Goal: Use online tool/utility: Utilize a website feature to perform a specific function

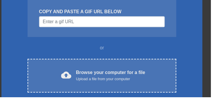
scroll to position [74, 0]
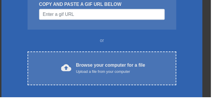
click at [115, 65] on div "Browse your computer for a file Upload a file from your computer" at bounding box center [113, 69] width 71 height 13
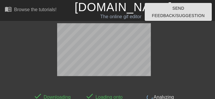
scroll to position [14, 0]
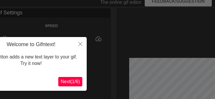
click at [72, 81] on span "Next ( 1 / 6 )" at bounding box center [70, 81] width 19 height 5
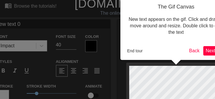
scroll to position [1, 0]
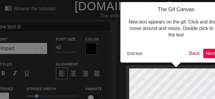
click at [115, 51] on span "Next ( 2 / 6 )" at bounding box center [215, 53] width 19 height 5
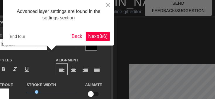
scroll to position [14, 0]
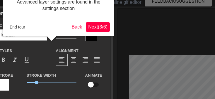
click at [100, 27] on span "Next ( 3 / 6 )" at bounding box center [97, 26] width 19 height 5
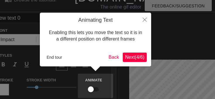
scroll to position [1, 0]
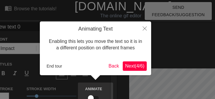
click at [115, 65] on span "Next ( 4 / 6 )" at bounding box center [134, 65] width 19 height 5
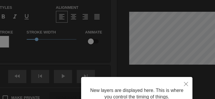
scroll to position [112, 0]
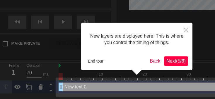
click at [115, 59] on span "Next ( 5 / 6 )" at bounding box center [175, 60] width 19 height 5
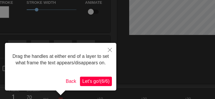
scroll to position [89, 0]
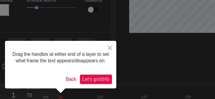
click at [105, 81] on span "Let's go! ( 6 / 6 )" at bounding box center [95, 78] width 27 height 5
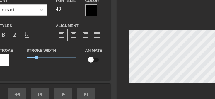
scroll to position [38, 0]
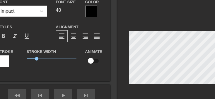
click at [7, 61] on div at bounding box center [3, 61] width 12 height 12
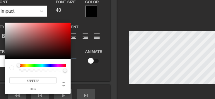
click at [13, 66] on div at bounding box center [11, 67] width 5 height 5
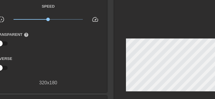
scroll to position [34, 3]
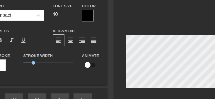
click at [90, 14] on div at bounding box center [88, 16] width 12 height 12
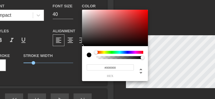
type input "0"
click at [102, 54] on div at bounding box center [119, 55] width 47 height 8
type input "1"
click at [115, 67] on icon at bounding box center [140, 70] width 7 height 7
type input "1"
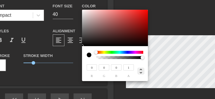
type input "0%"
click at [115, 67] on div at bounding box center [139, 70] width 11 height 7
click at [115, 67] on icon at bounding box center [140, 70] width 7 height 7
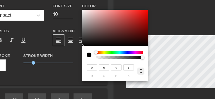
type input "1"
type input "0%"
click at [115, 67] on div at bounding box center [139, 70] width 11 height 7
click at [115, 67] on input "#000000" at bounding box center [110, 67] width 47 height 6
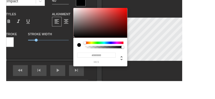
scroll to position [48, 0]
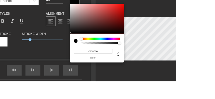
click at [115, 60] on input "#000000" at bounding box center [113, 62] width 47 height 6
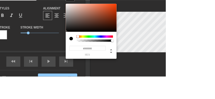
scroll to position [54, 0]
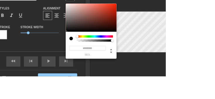
click at [115, 66] on icon at bounding box center [144, 65] width 7 height 7
type input "0"
click at [115, 62] on input "0" at bounding box center [119, 62] width 11 height 6
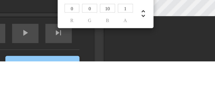
scroll to position [80, 0]
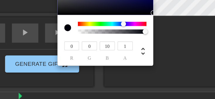
type input "10"
click at [102, 59] on input "0" at bounding box center [107, 62] width 11 height 6
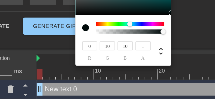
type input "10"
click at [90, 59] on input "0" at bounding box center [95, 62] width 11 height 6
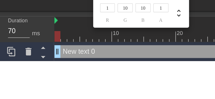
type input "10"
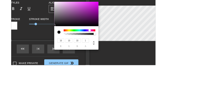
scroll to position [57, 0]
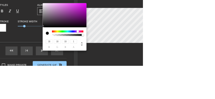
type input "17"
type input "18"
type input "49"
type input "51"
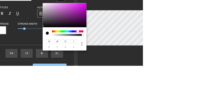
type input "65"
type input "67"
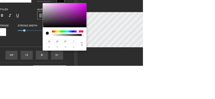
type input "79"
type input "80"
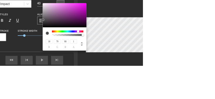
type input "78"
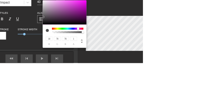
type input "90"
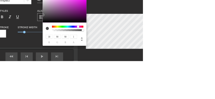
type input "113"
type input "115"
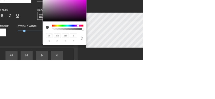
type input "109"
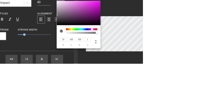
type input "146"
type input "148"
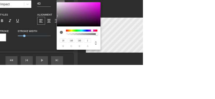
type input "162"
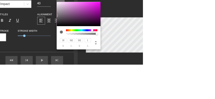
type input "166"
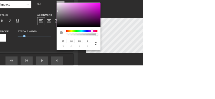
type input "169"
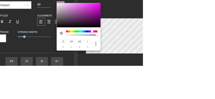
type input "168"
type input "174"
type input "187"
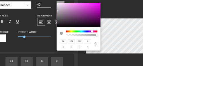
type input "187"
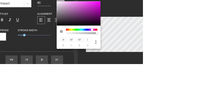
type input "197"
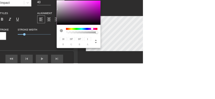
type input "212"
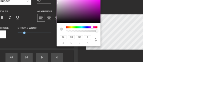
type input "218"
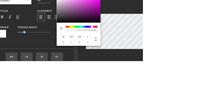
type input "224"
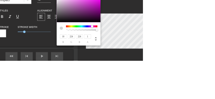
type input "226"
type input "232"
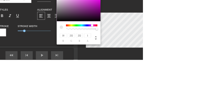
type input "238"
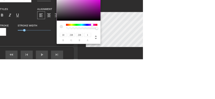
type input "247"
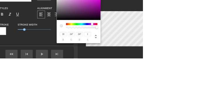
type input "251"
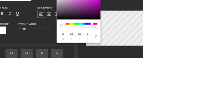
type input "253"
type input "255"
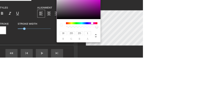
scroll to position [0, 0]
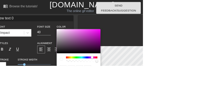
type input "207"
type input "224"
click at [90, 48] on div at bounding box center [90, 48] width 4 height 4
type input "222"
type input "205"
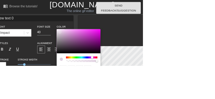
type input "222"
type input "208"
type input "187"
type input "208"
type input "249"
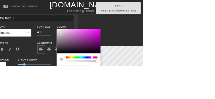
type input "194"
type input "249"
type input "255"
type input "198"
type input "255"
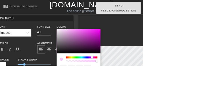
type input "255"
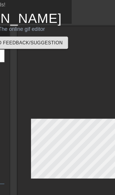
scroll to position [0, 40]
